Goal: Information Seeking & Learning: Learn about a topic

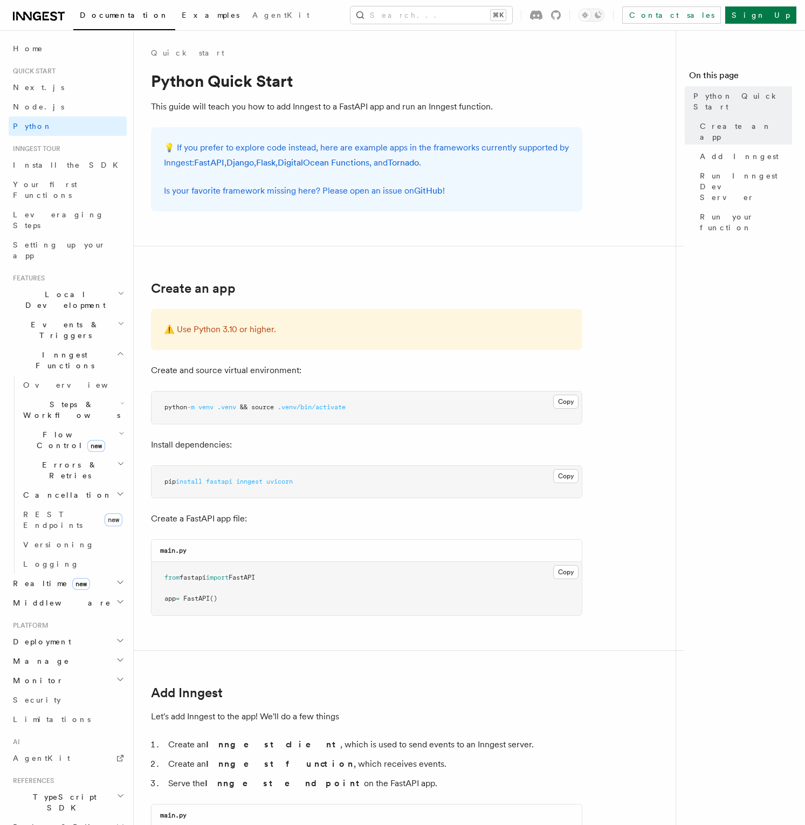
click at [182, 17] on span "Examples" at bounding box center [211, 15] width 58 height 9
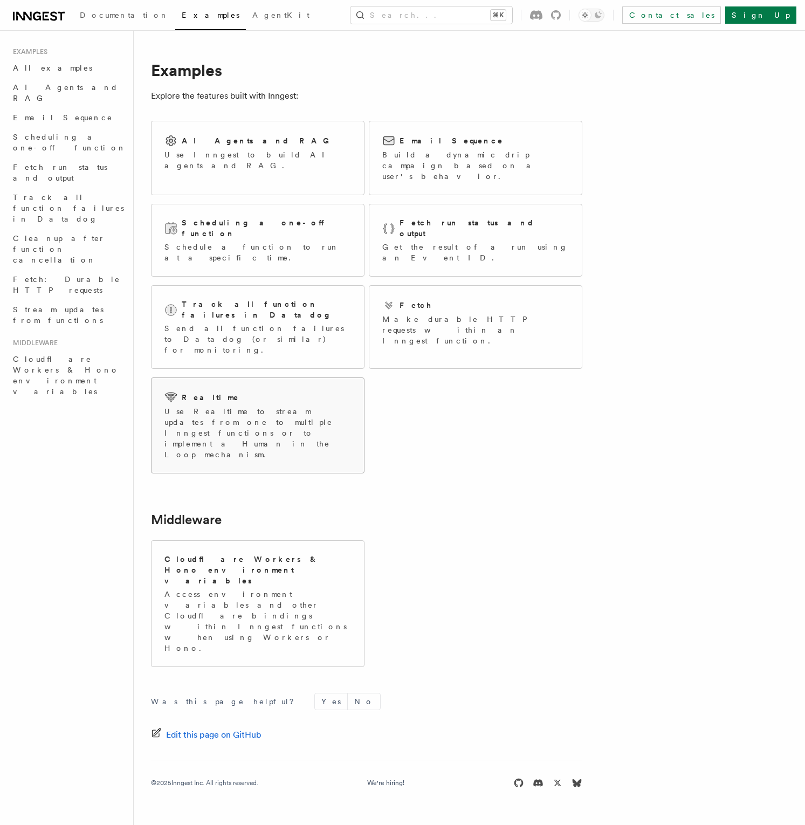
click at [309, 406] on p "Use Realtime to stream updates from one to multiple Inngest functions or to imp…" at bounding box center [257, 433] width 186 height 54
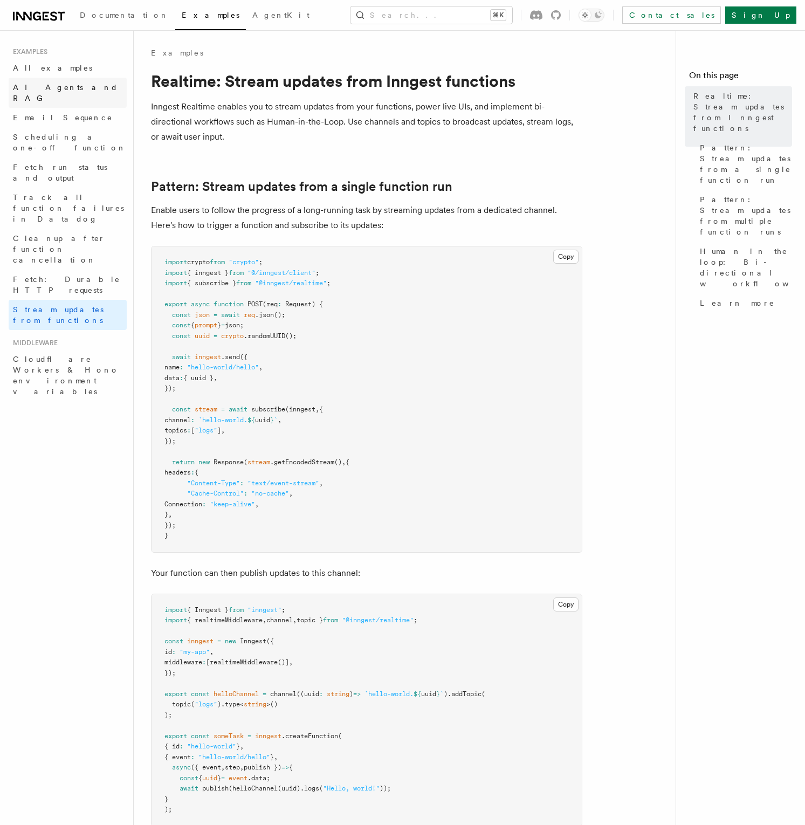
click at [42, 84] on span "AI Agents and RAG" at bounding box center [65, 92] width 105 height 19
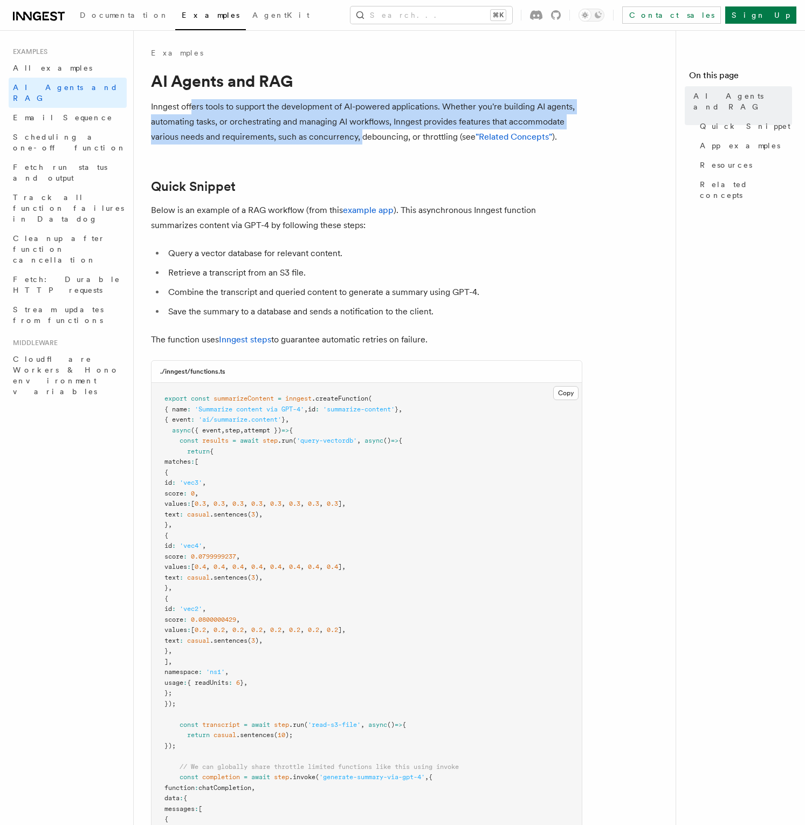
drag, startPoint x: 192, startPoint y: 105, endPoint x: 358, endPoint y: 137, distance: 169.2
click at [358, 137] on p "Inngest offers tools to support the development of AI-powered applications. Whe…" at bounding box center [366, 121] width 431 height 45
drag, startPoint x: 370, startPoint y: 141, endPoint x: 305, endPoint y: 106, distance: 74.0
click at [305, 106] on p "Inngest offers tools to support the development of AI-powered applications. Whe…" at bounding box center [366, 121] width 431 height 45
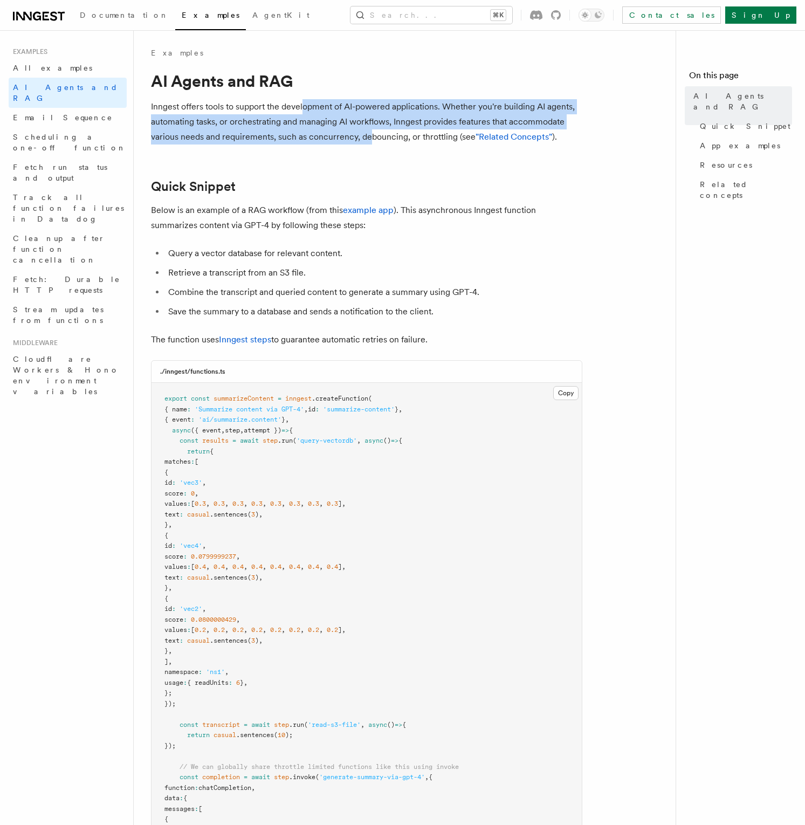
drag, startPoint x: 305, startPoint y: 106, endPoint x: 290, endPoint y: 106, distance: 14.6
click at [301, 106] on p "Inngest offers tools to support the development of AI-powered applications. Whe…" at bounding box center [366, 121] width 431 height 45
drag, startPoint x: 290, startPoint y: 106, endPoint x: 362, endPoint y: 139, distance: 78.9
click at [359, 139] on p "Inngest offers tools to support the development of AI-powered applications. Whe…" at bounding box center [366, 121] width 431 height 45
click at [362, 139] on p "Inngest offers tools to support the development of AI-powered applications. Whe…" at bounding box center [366, 121] width 431 height 45
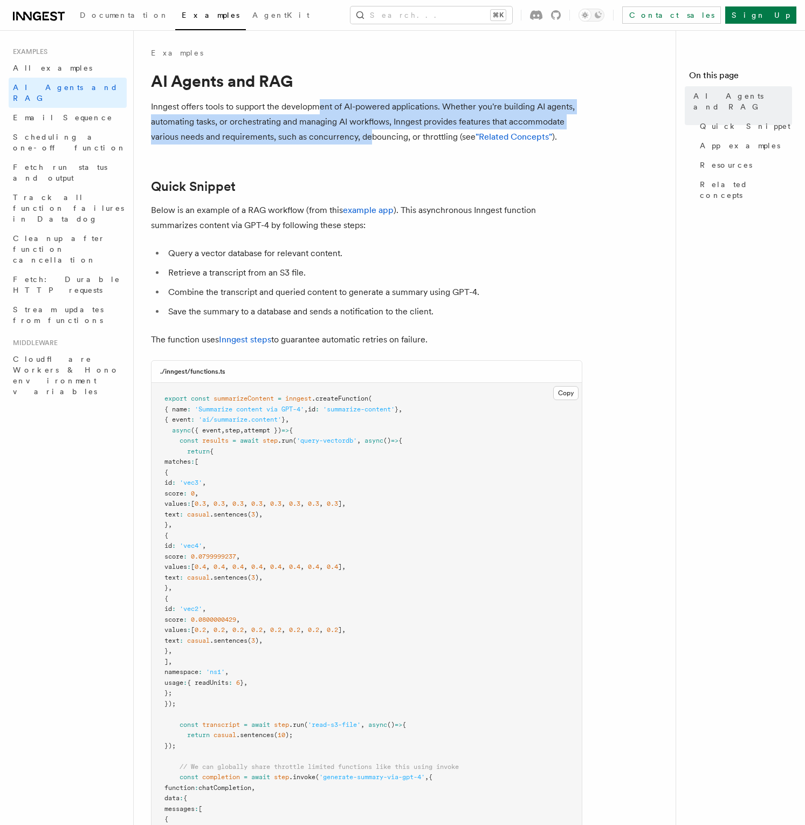
drag, startPoint x: 370, startPoint y: 137, endPoint x: 316, endPoint y: 106, distance: 62.8
click at [316, 106] on p "Inngest offers tools to support the development of AI-powered applications. Whe…" at bounding box center [366, 121] width 431 height 45
drag, startPoint x: 326, startPoint y: 112, endPoint x: 366, endPoint y: 143, distance: 51.5
click at [366, 143] on p "Inngest offers tools to support the development of AI-powered applications. Whe…" at bounding box center [366, 121] width 431 height 45
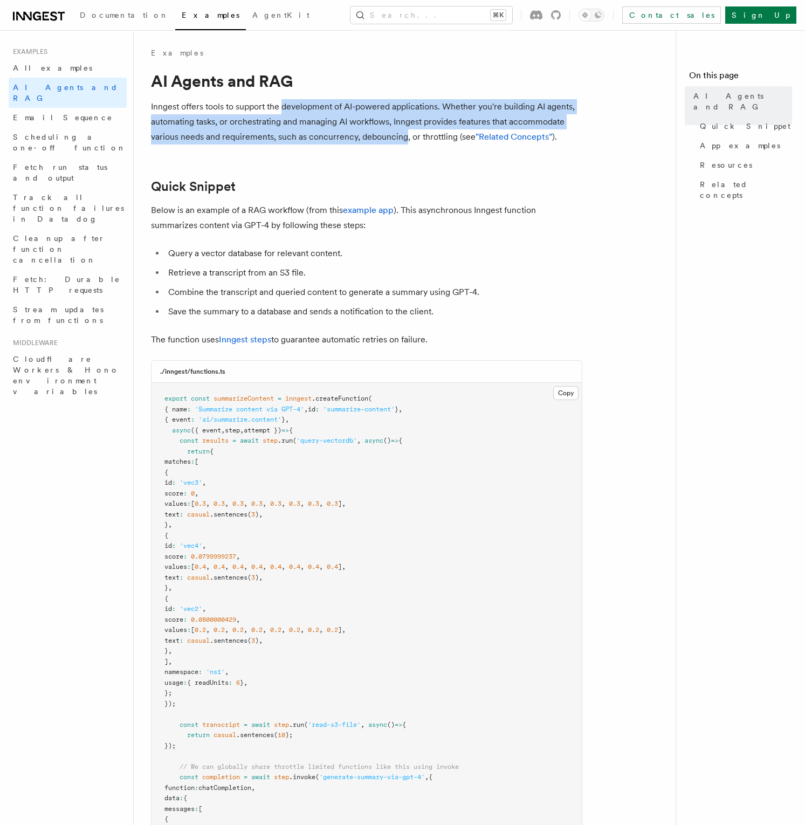
click at [366, 143] on p "Inngest offers tools to support the development of AI-powered applications. Whe…" at bounding box center [366, 121] width 431 height 45
drag, startPoint x: 376, startPoint y: 143, endPoint x: 311, endPoint y: 108, distance: 73.8
click at [311, 108] on p "Inngest offers tools to support the development of AI-powered applications. Whe…" at bounding box center [366, 121] width 431 height 45
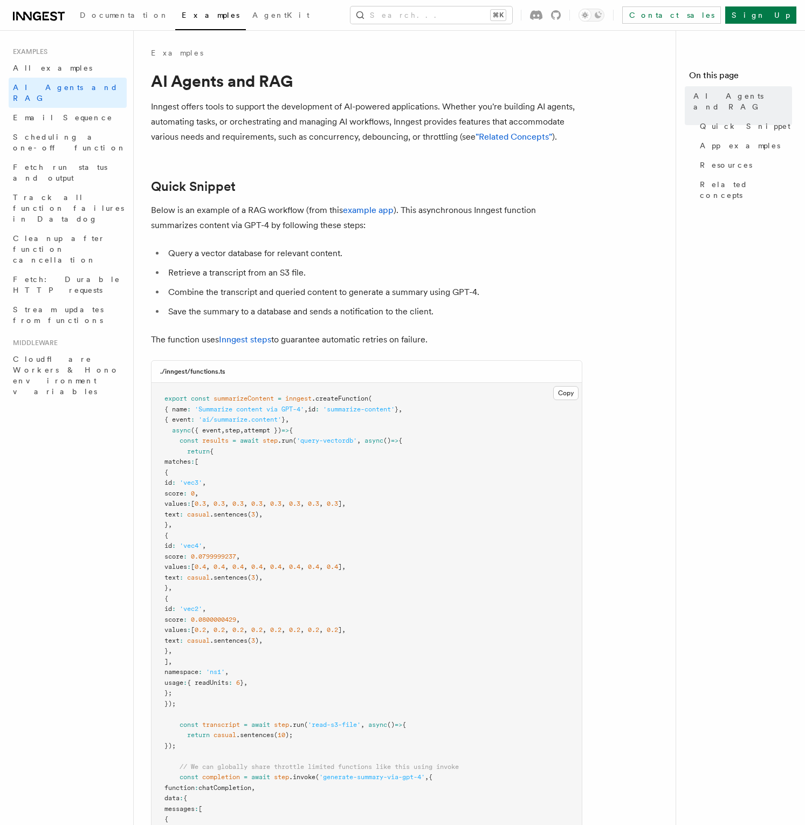
drag, startPoint x: 311, startPoint y: 108, endPoint x: 302, endPoint y: 108, distance: 9.2
click at [310, 108] on p "Inngest offers tools to support the development of AI-powered applications. Whe…" at bounding box center [366, 121] width 431 height 45
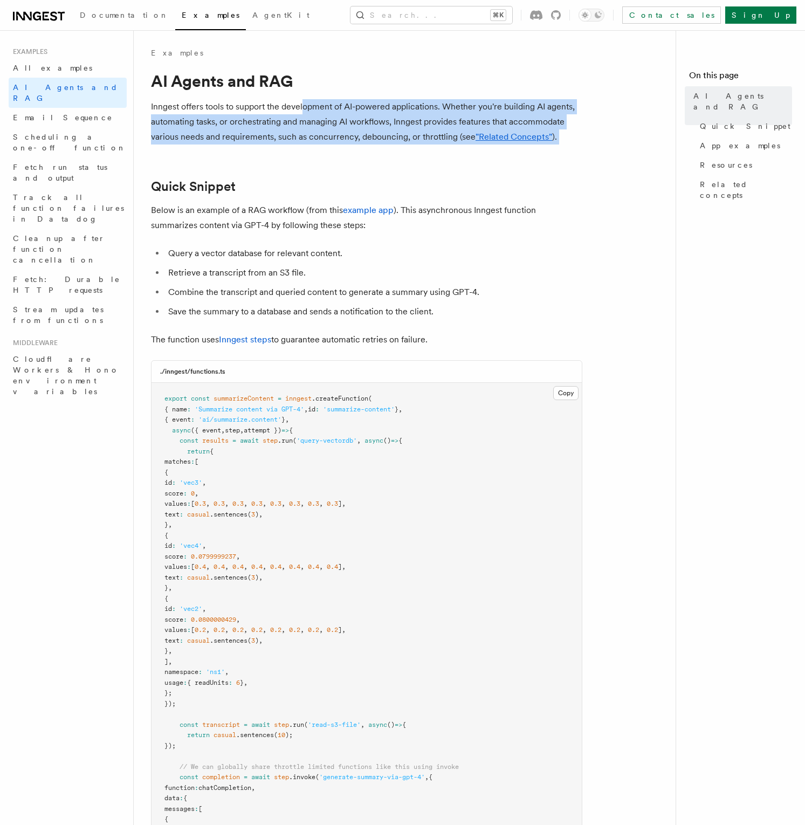
drag, startPoint x: 321, startPoint y: 114, endPoint x: 385, endPoint y: 147, distance: 71.8
drag, startPoint x: 390, startPoint y: 144, endPoint x: 340, endPoint y: 103, distance: 64.3
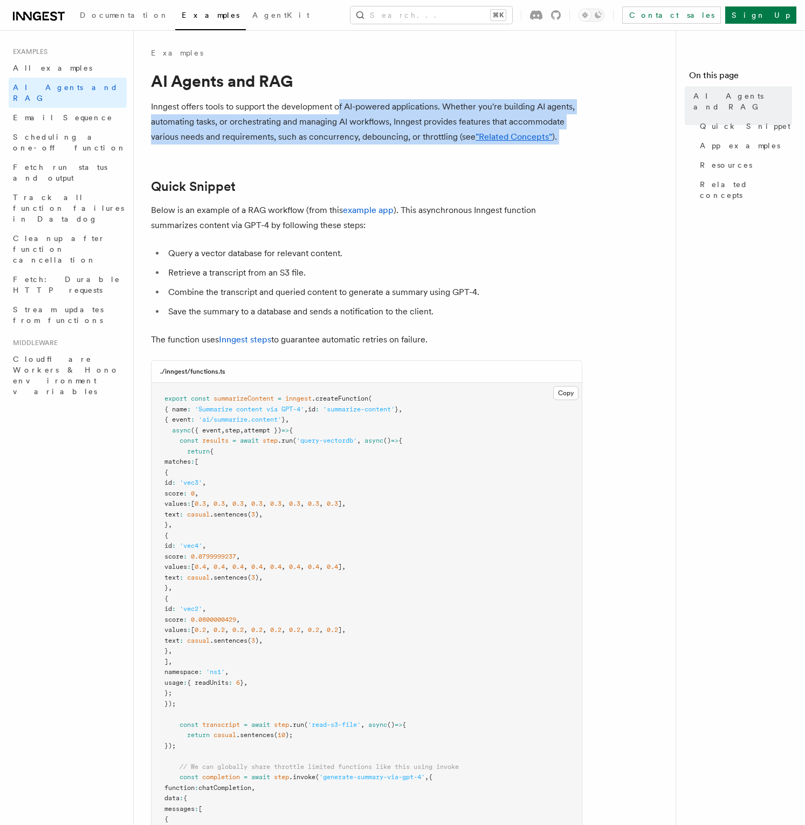
click at [340, 103] on p "Inngest offers tools to support the development of AI-powered applications. Whe…" at bounding box center [366, 121] width 431 height 45
drag, startPoint x: 336, startPoint y: 103, endPoint x: 375, endPoint y: 175, distance: 81.3
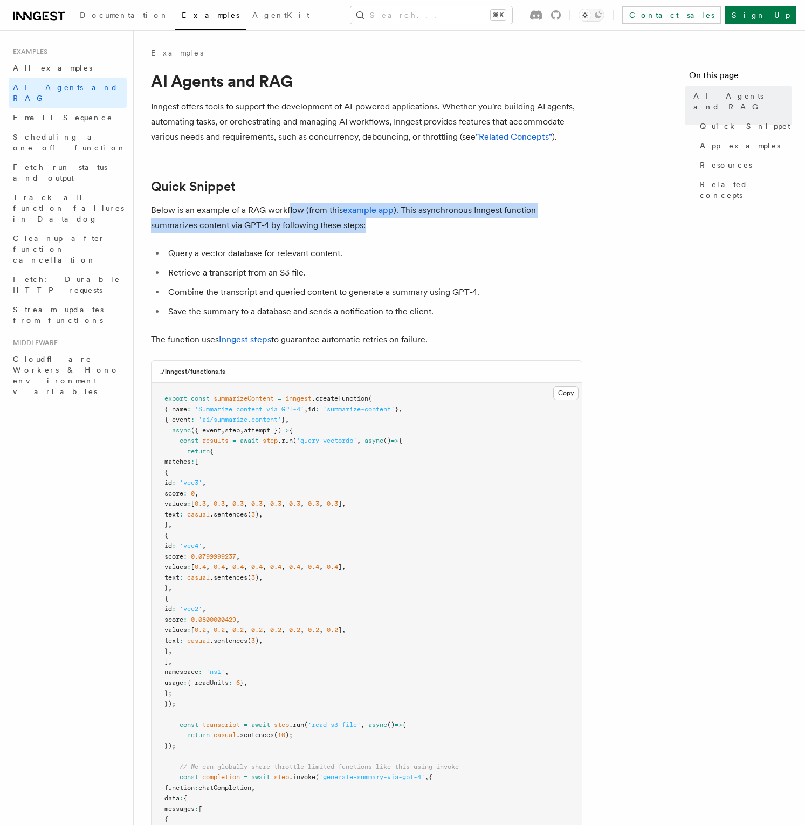
drag, startPoint x: 323, startPoint y: 229, endPoint x: 287, endPoint y: 215, distance: 38.7
click at [287, 215] on p "Below is an example of a RAG workflow (from this example app ). This asynchrono…" at bounding box center [366, 218] width 431 height 30
drag, startPoint x: 286, startPoint y: 215, endPoint x: 321, endPoint y: 224, distance: 35.6
click at [321, 224] on p "Below is an example of a RAG workflow (from this example app ). This asynchrono…" at bounding box center [366, 218] width 431 height 30
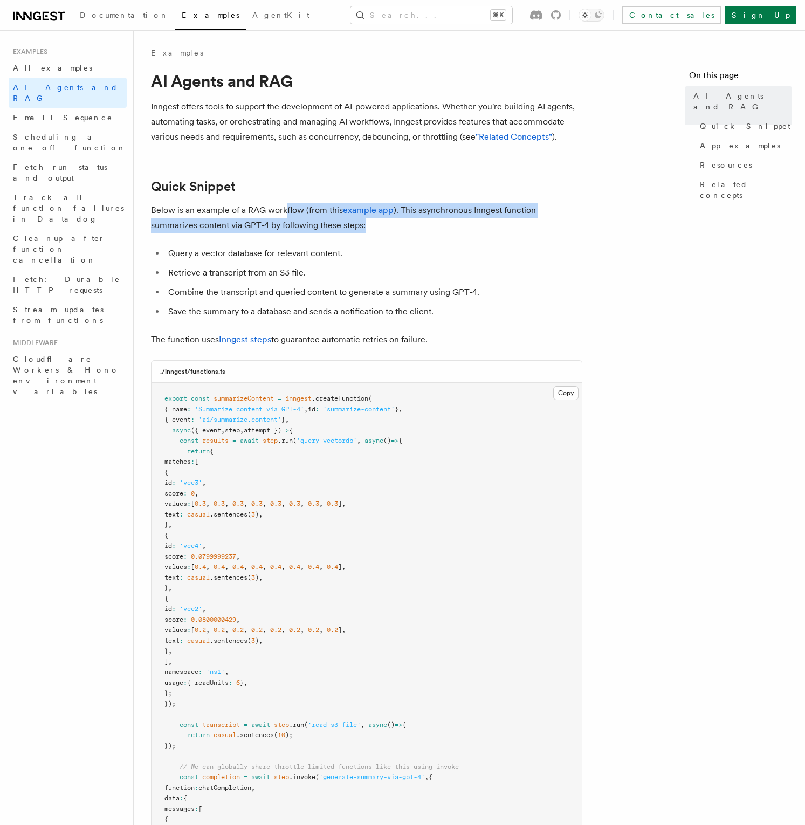
click at [321, 224] on p "Below is an example of a RAG workflow (from this example app ). This asynchrono…" at bounding box center [366, 218] width 431 height 30
